Goal: Transaction & Acquisition: Register for event/course

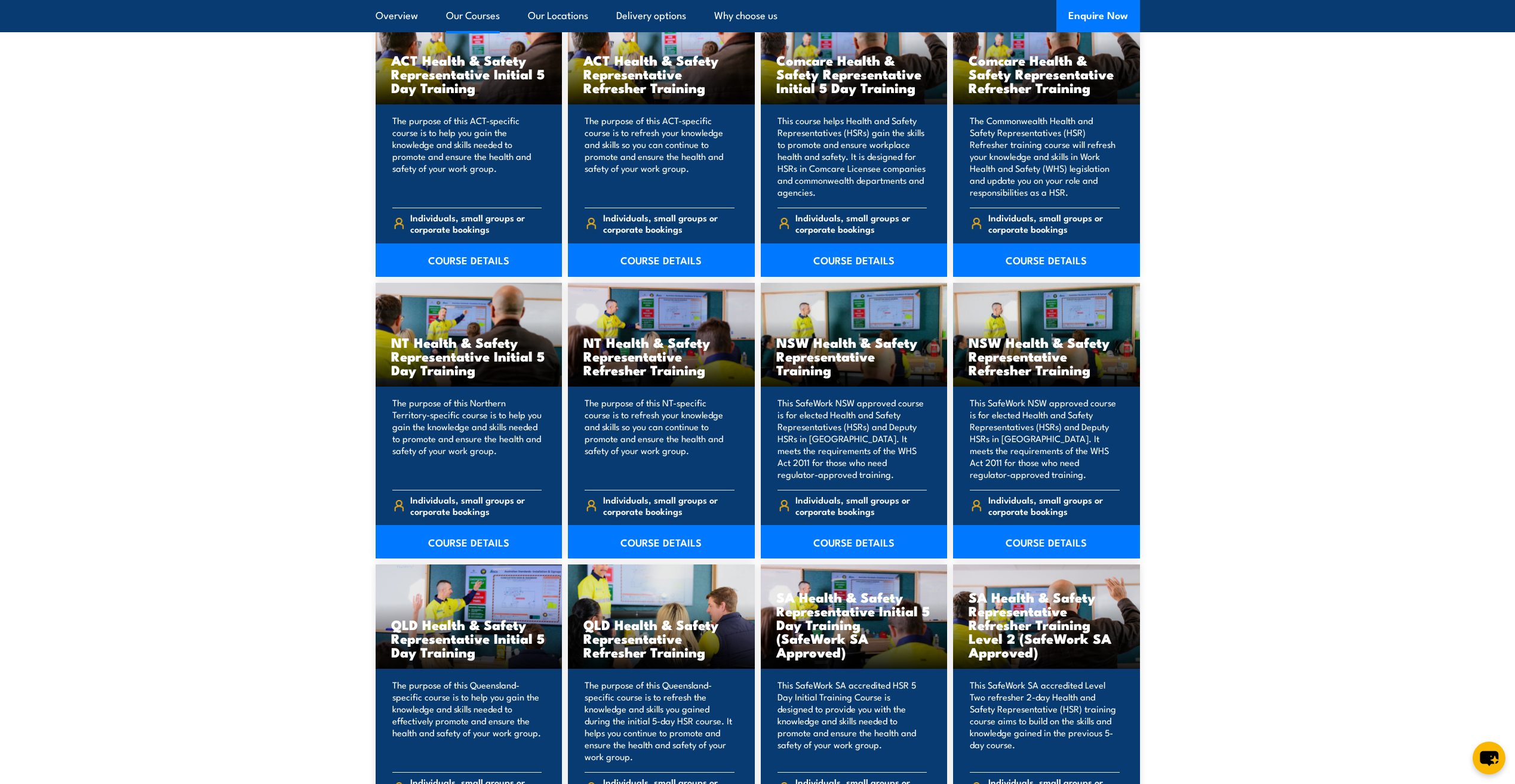
scroll to position [1253, 0]
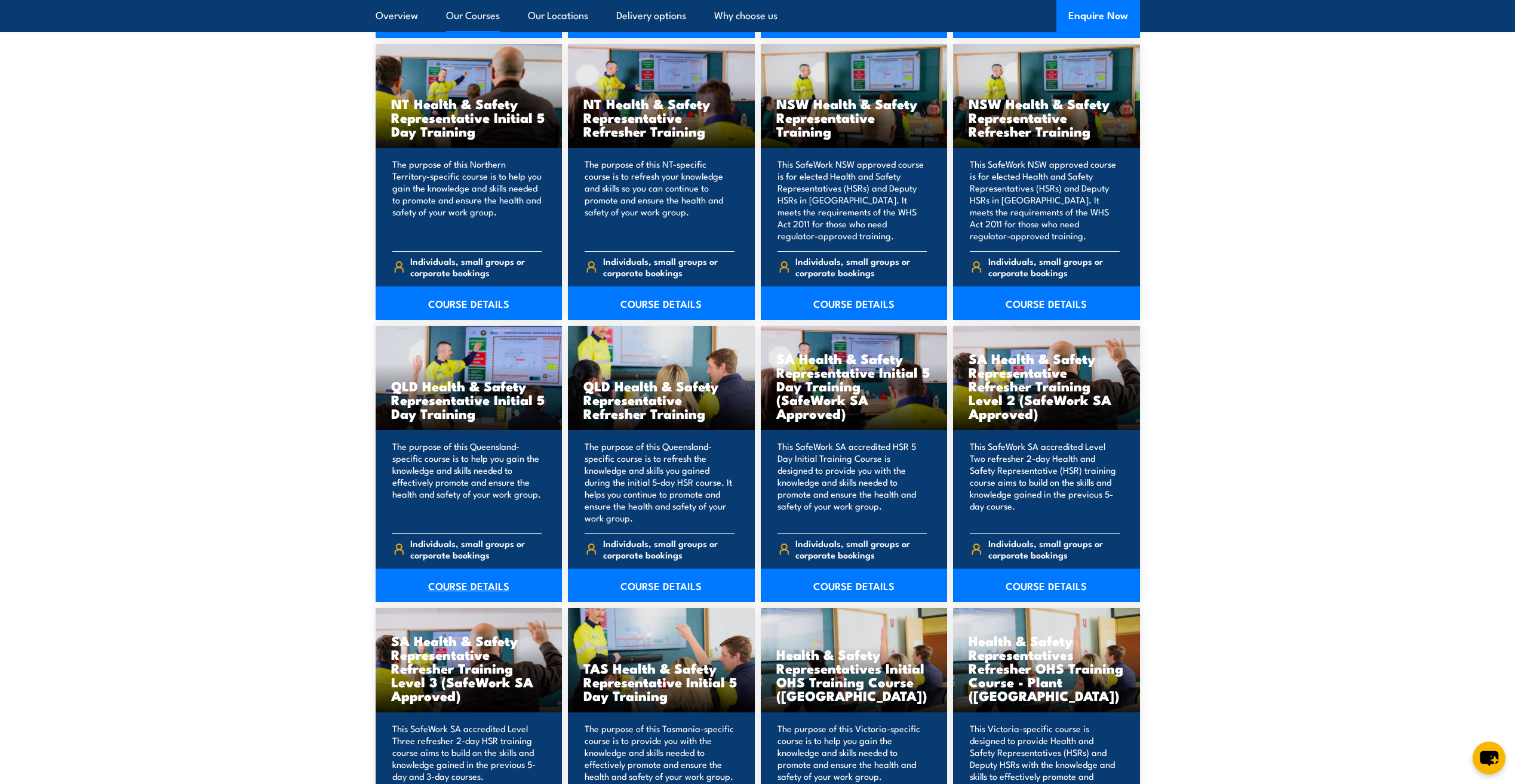
click at [450, 585] on link "COURSE DETAILS" at bounding box center [470, 586] width 187 height 33
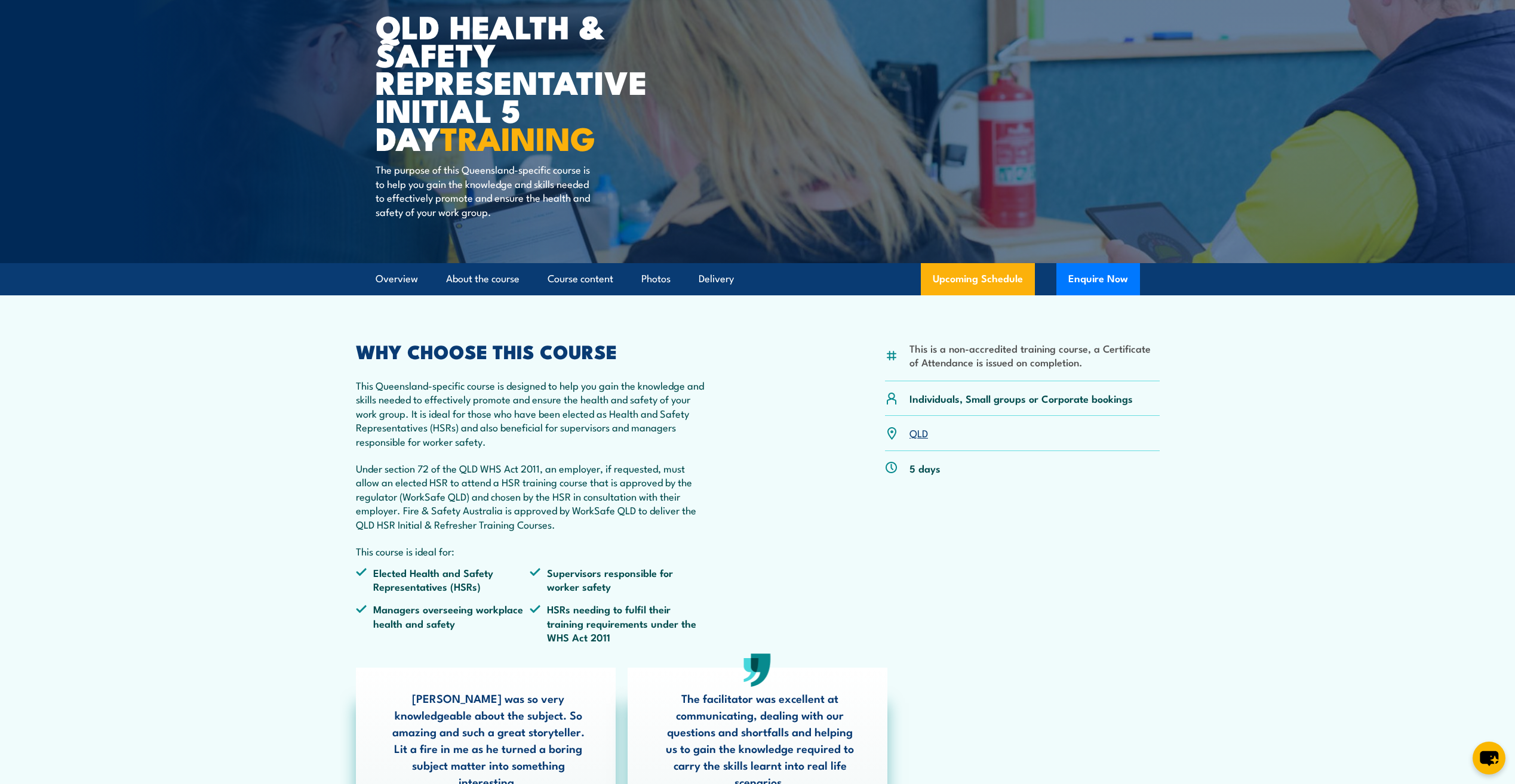
scroll to position [179, 0]
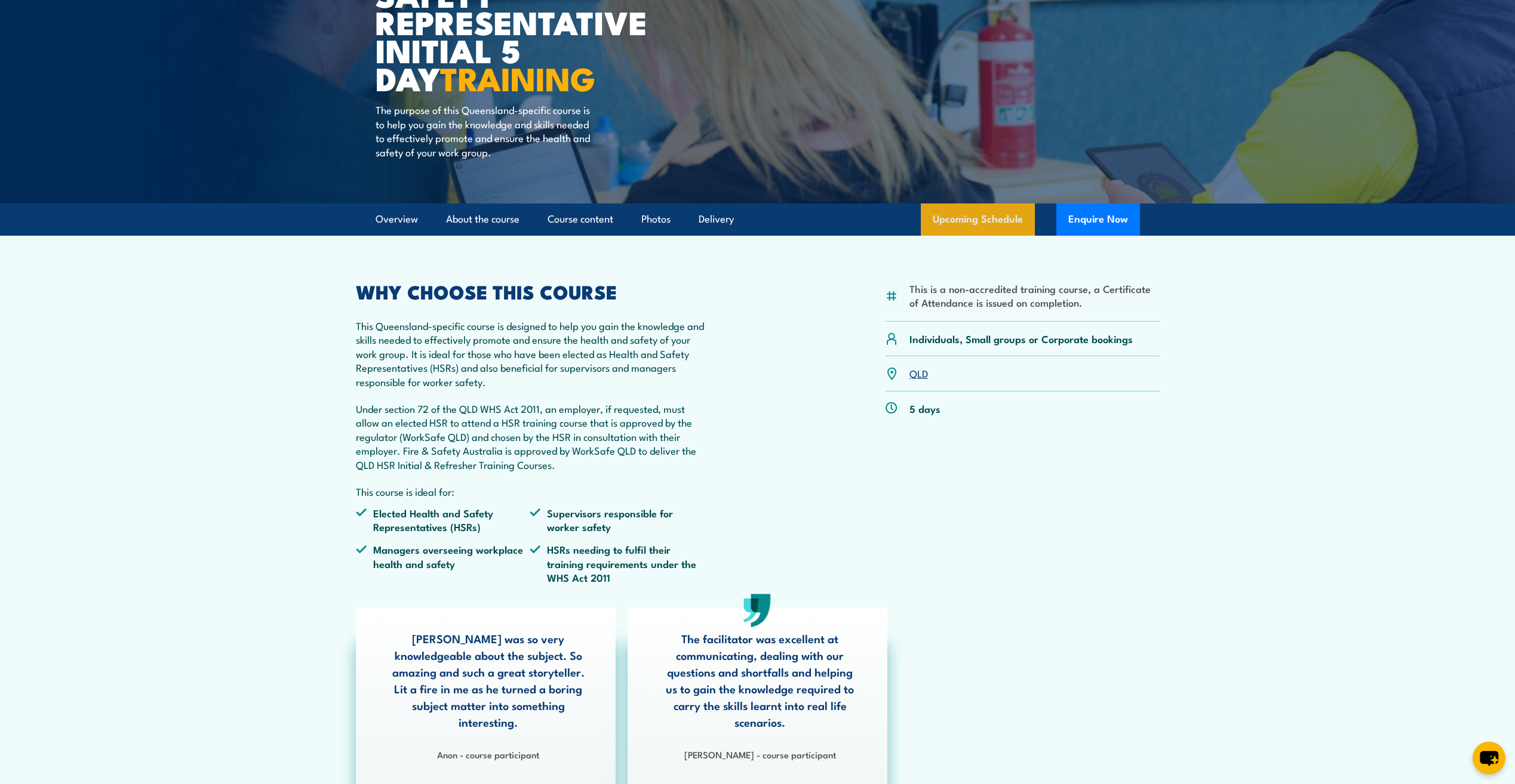
click at [965, 220] on link "Upcoming Schedule" at bounding box center [978, 220] width 114 height 33
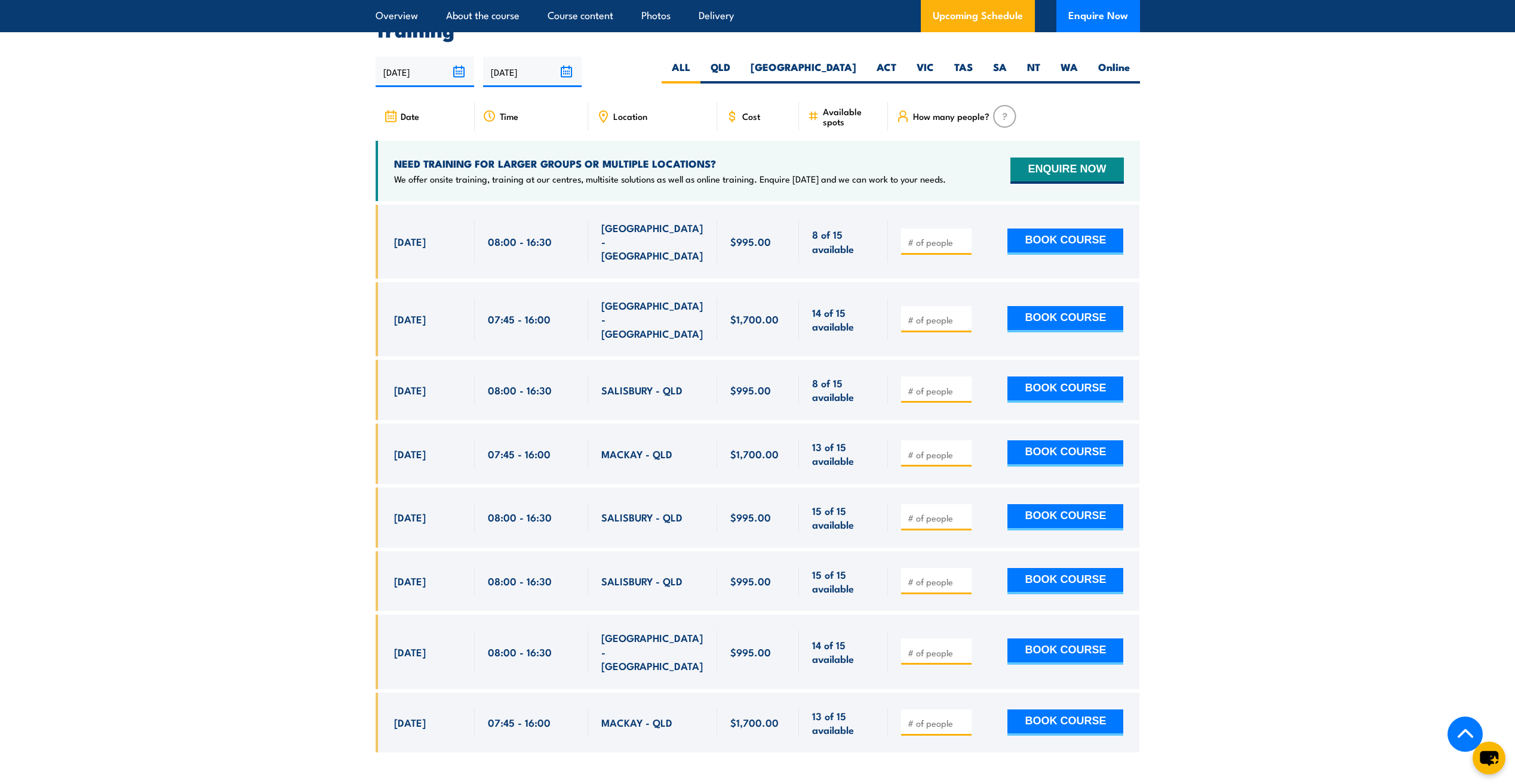
click at [942, 449] on input "number" at bounding box center [937, 454] width 59 height 12
type input "2"
click at [1035, 441] on button "BOOK COURSE" at bounding box center [1065, 453] width 116 height 26
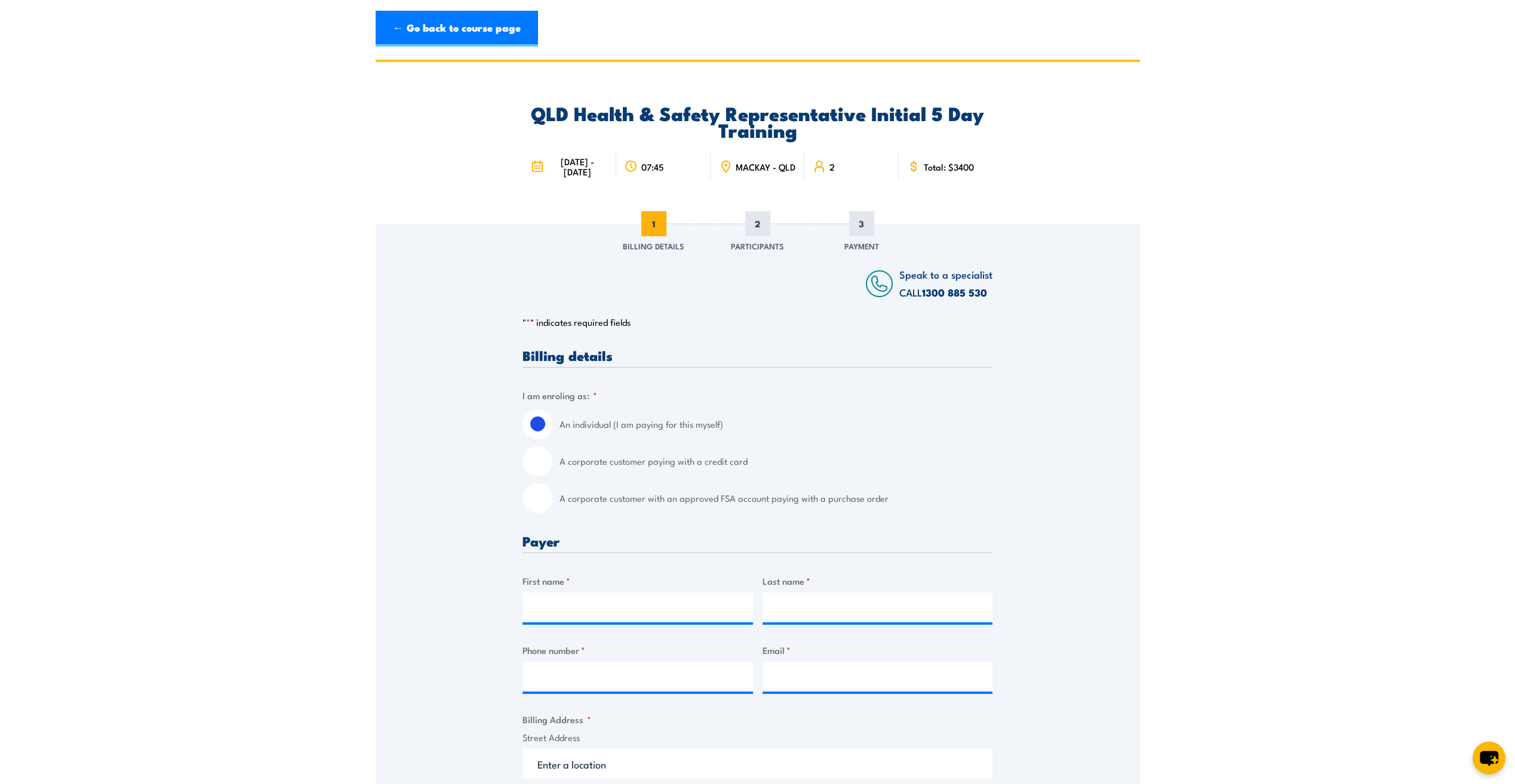
scroll to position [59, 0]
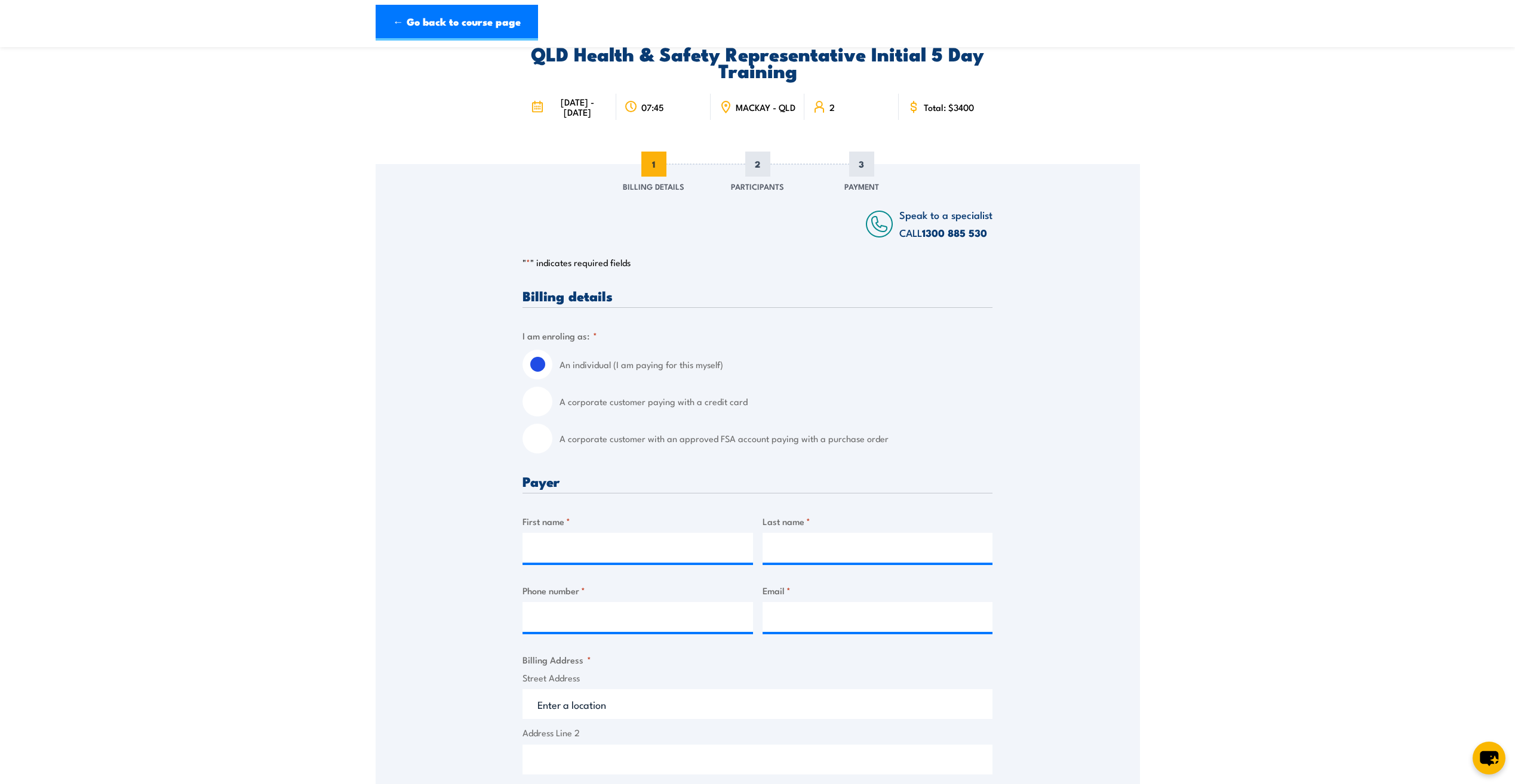
click at [539, 398] on input "A corporate customer paying with a credit card" at bounding box center [538, 402] width 30 height 30
radio input "true"
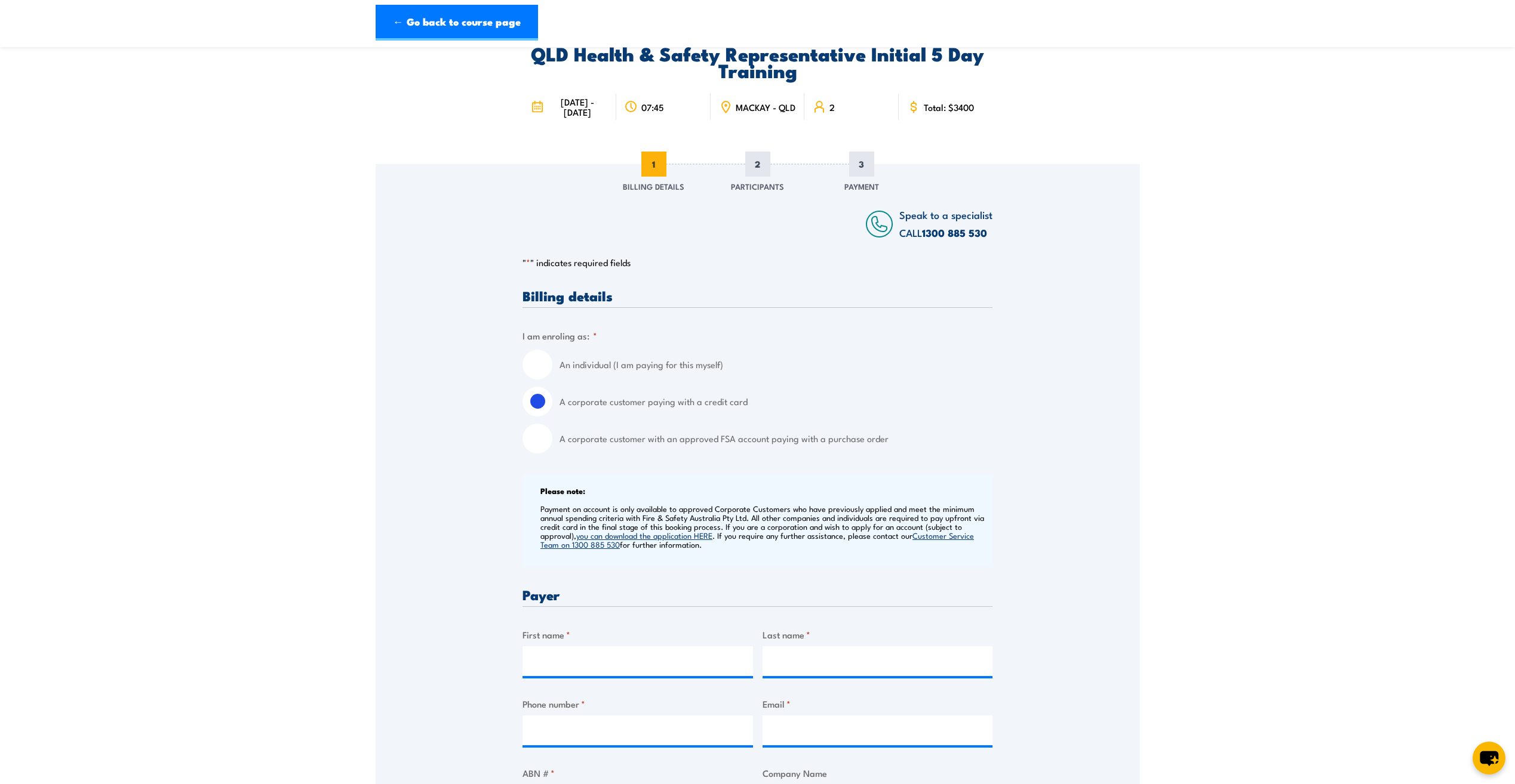
click at [535, 441] on input "A corporate customer with an approved FSA account paying with a purchase order" at bounding box center [538, 439] width 30 height 30
radio input "true"
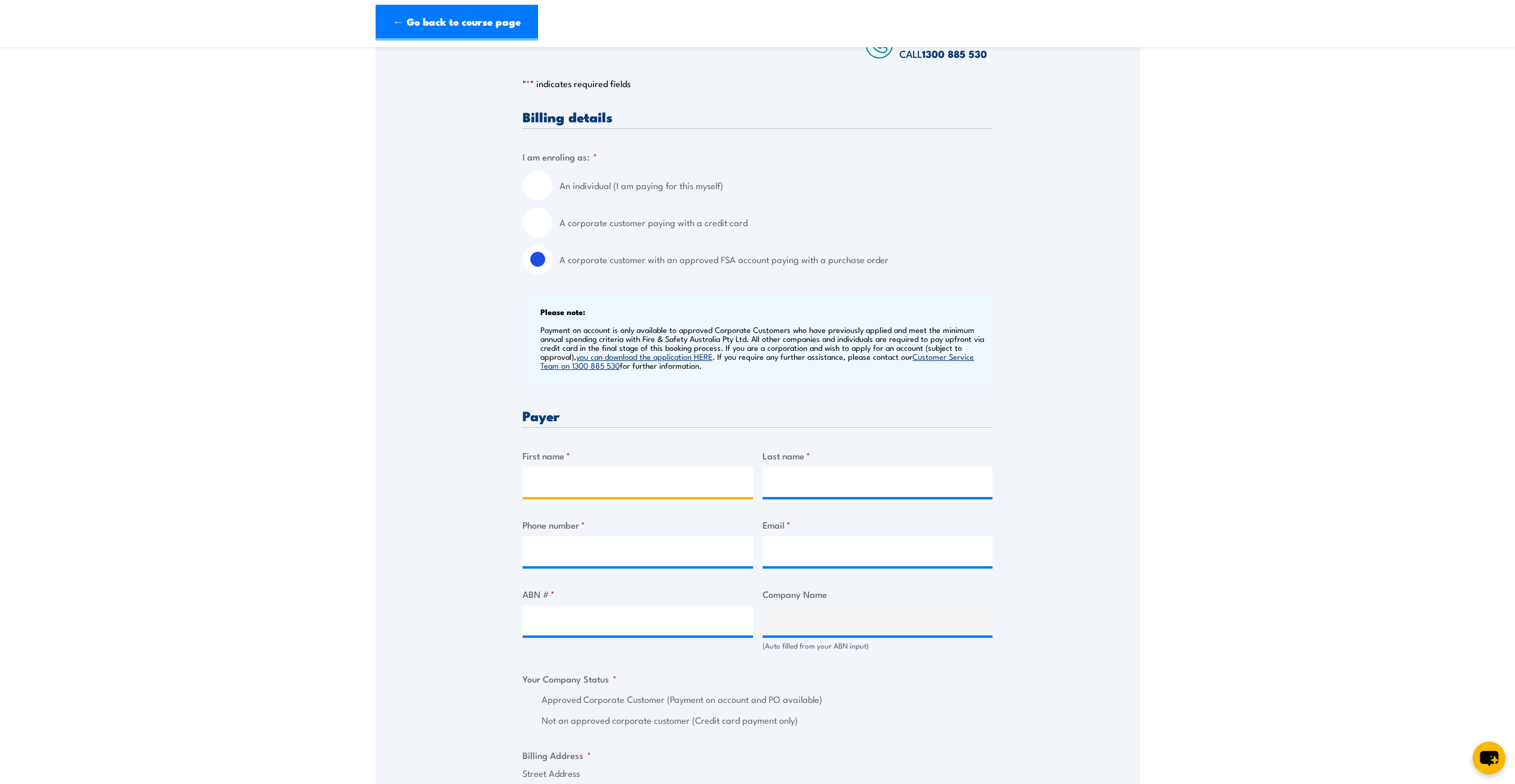
click at [547, 485] on input "First name *" at bounding box center [638, 483] width 231 height 30
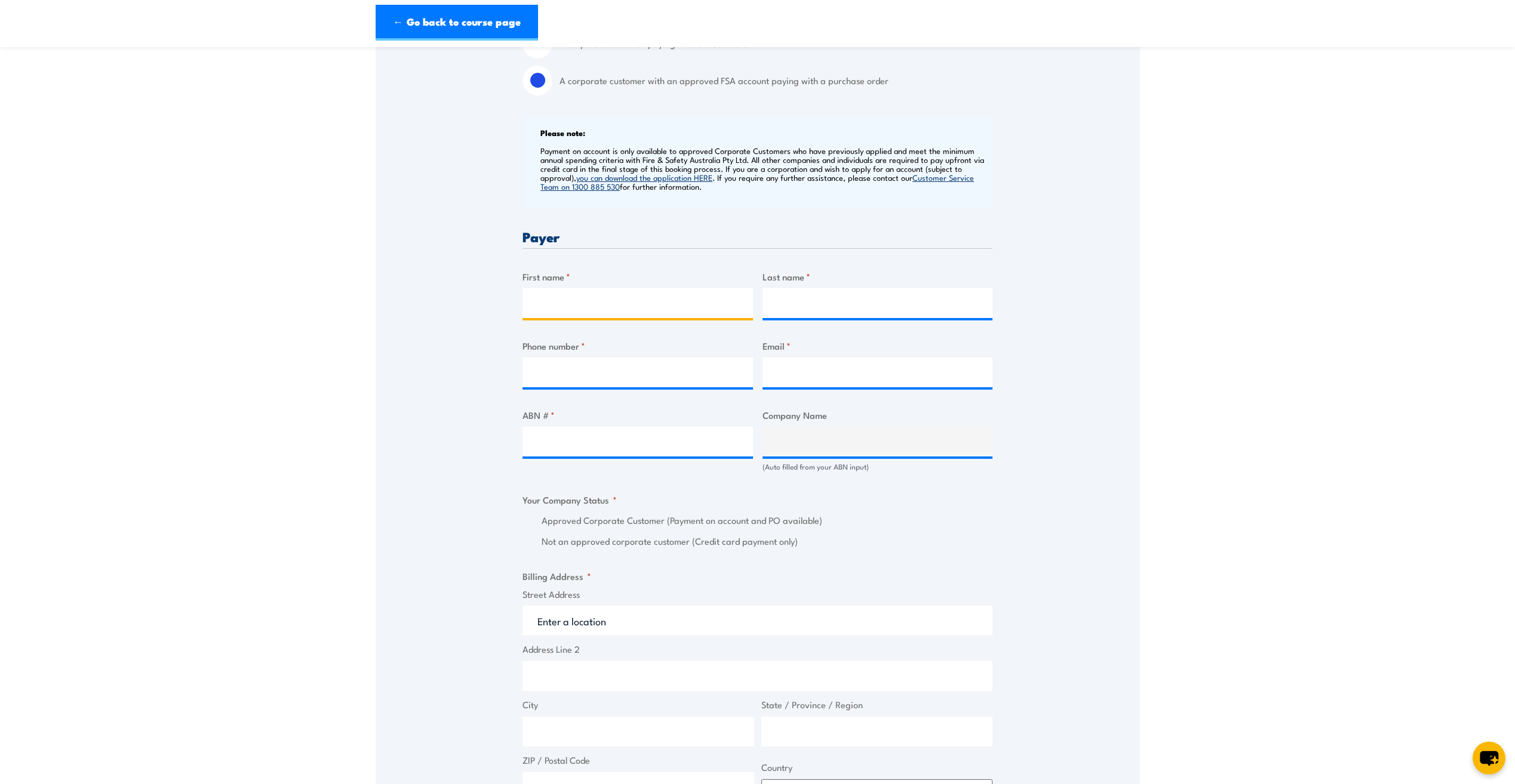
scroll to position [477, 0]
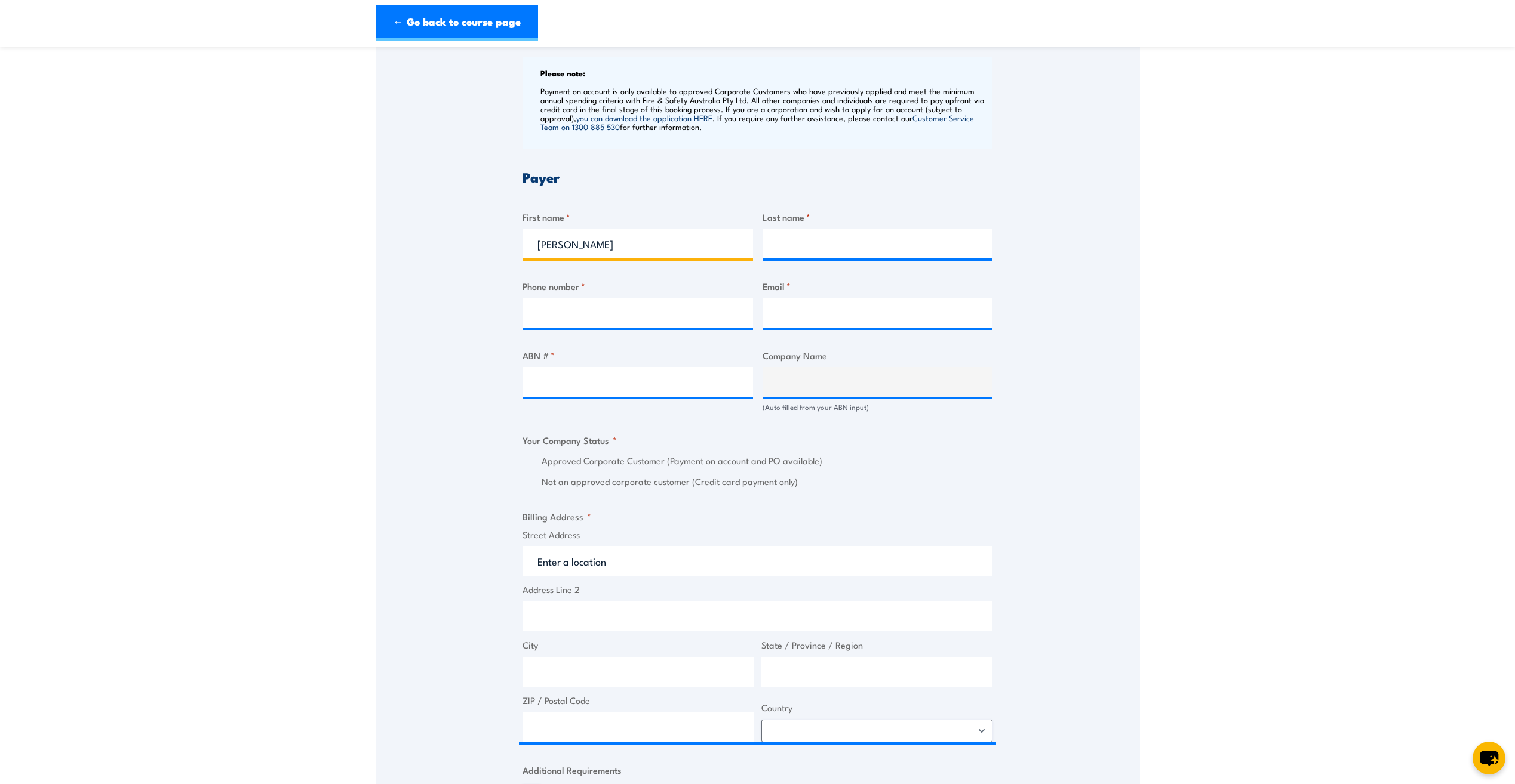
type input "Brooke"
type input "Jorgensen"
type input "0439653666"
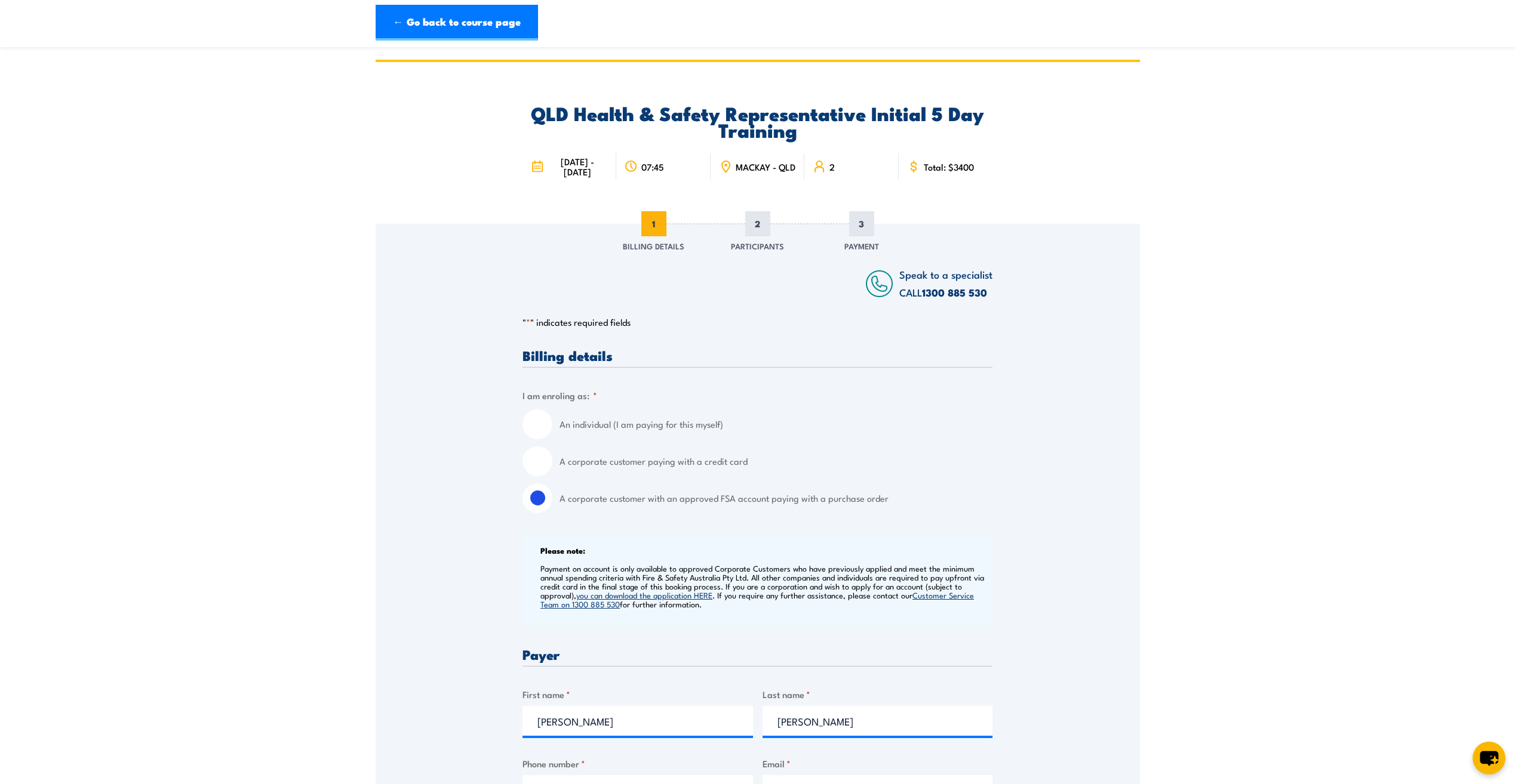
scroll to position [239, 0]
